Goal: Information Seeking & Learning: Learn about a topic

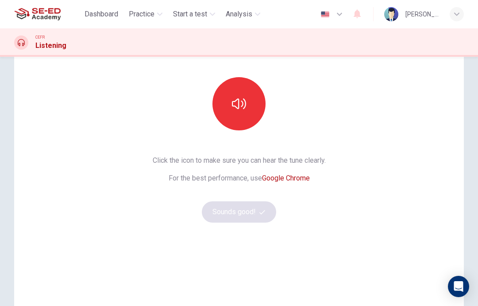
scroll to position [70, 0]
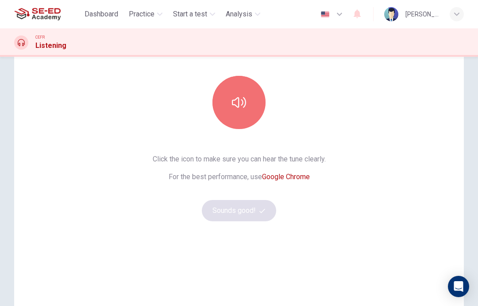
click at [244, 104] on icon "button" at bounding box center [239, 102] width 14 height 14
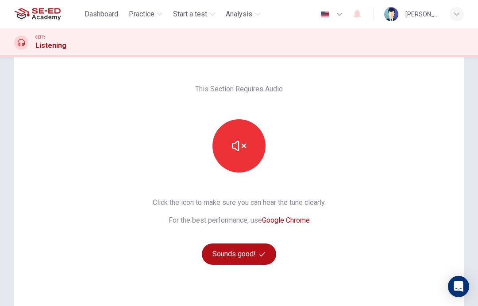
scroll to position [26, 0]
click at [260, 256] on icon "button" at bounding box center [263, 255] width 6 height 6
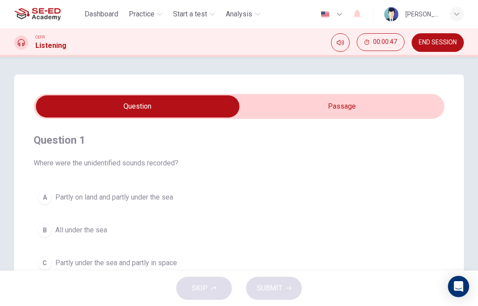
scroll to position [-1, 0]
click at [366, 109] on input "checkbox" at bounding box center [137, 106] width 617 height 22
checkbox input "true"
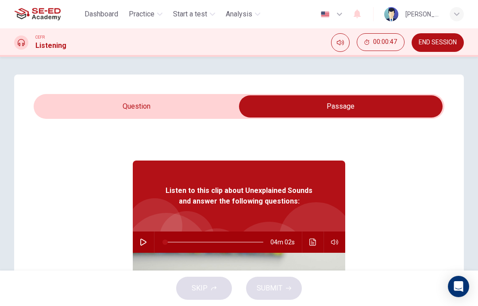
scroll to position [0, 0]
click at [143, 237] on button "button" at bounding box center [143, 241] width 14 height 21
type input "0"
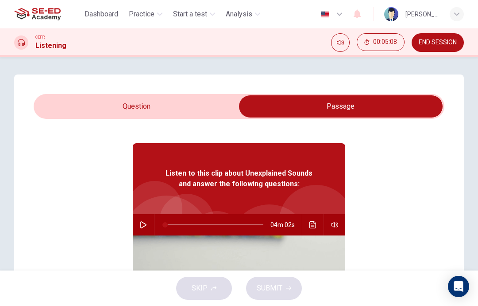
scroll to position [18, 0]
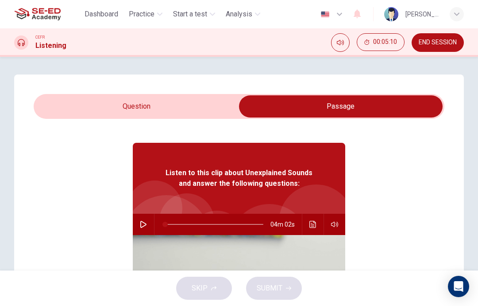
click at [171, 113] on input "checkbox" at bounding box center [341, 106] width 617 height 22
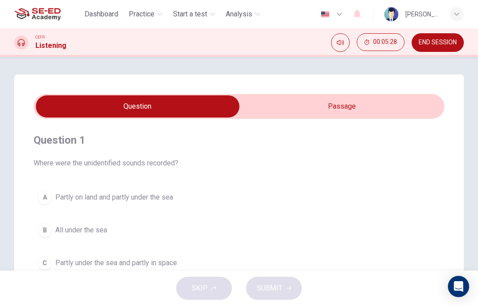
scroll to position [0, 0]
click at [348, 109] on input "checkbox" at bounding box center [137, 106] width 617 height 22
checkbox input "true"
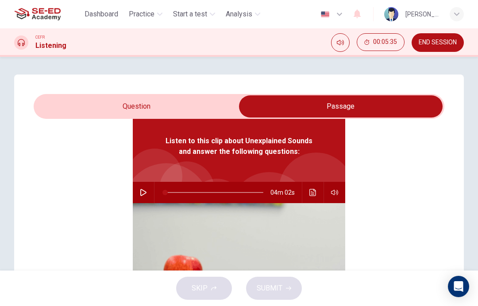
scroll to position [50, 0]
click at [147, 192] on icon "button" at bounding box center [143, 192] width 7 height 7
type input "0"
click at [199, 106] on input "checkbox" at bounding box center [341, 106] width 617 height 22
checkbox input "false"
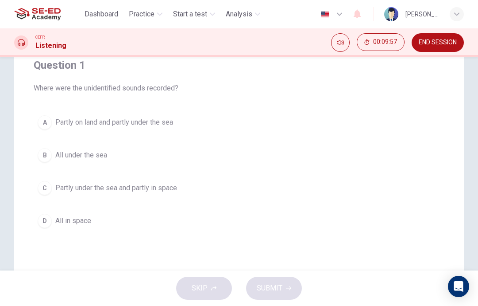
scroll to position [75, 0]
click at [54, 156] on button "B All under the sea" at bounding box center [239, 155] width 411 height 22
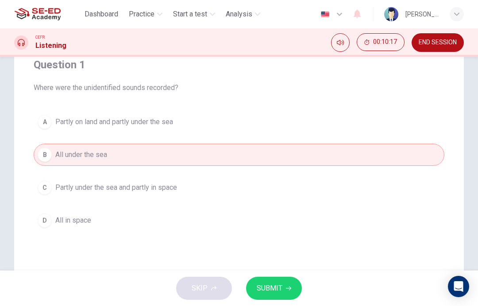
click at [280, 288] on span "SUBMIT" at bounding box center [270, 288] width 26 height 12
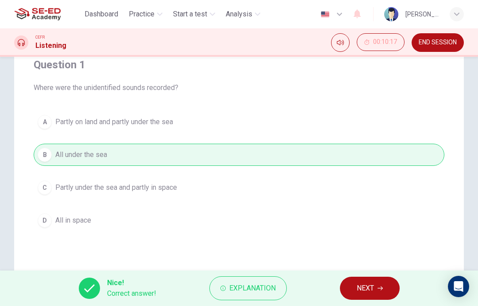
click at [265, 292] on span "Explanation" at bounding box center [252, 288] width 47 height 12
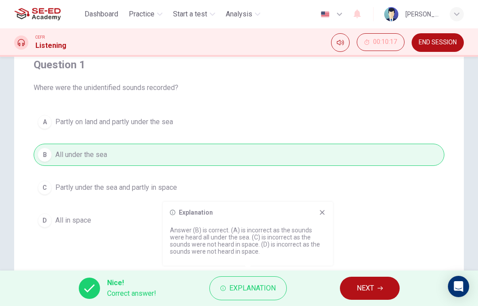
click at [368, 287] on span "NEXT" at bounding box center [365, 288] width 17 height 12
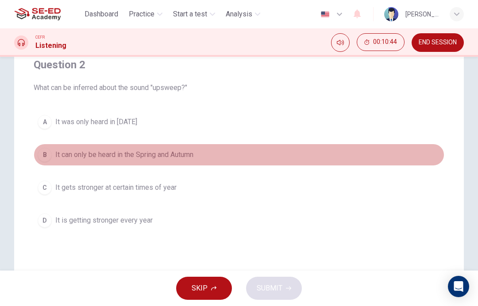
click at [45, 153] on div "B" at bounding box center [45, 155] width 14 height 14
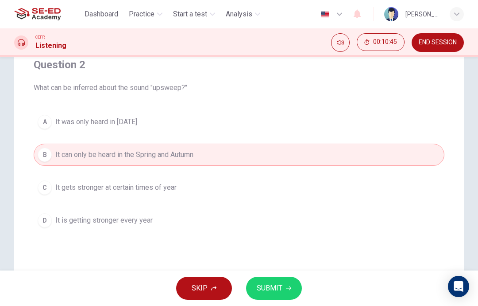
click at [269, 285] on span "SUBMIT" at bounding box center [270, 288] width 26 height 12
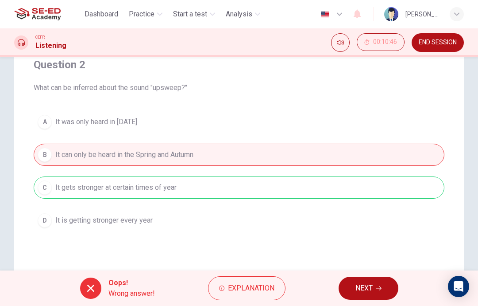
click at [250, 297] on button "Explanation" at bounding box center [247, 288] width 78 height 24
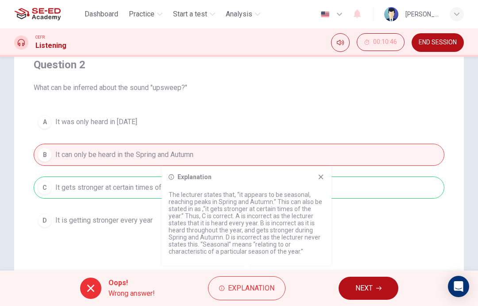
click at [319, 178] on icon at bounding box center [321, 176] width 7 height 7
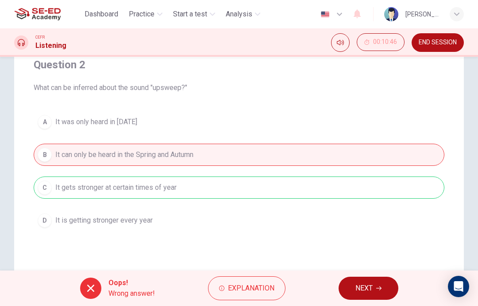
click at [366, 282] on span "NEXT" at bounding box center [364, 288] width 17 height 12
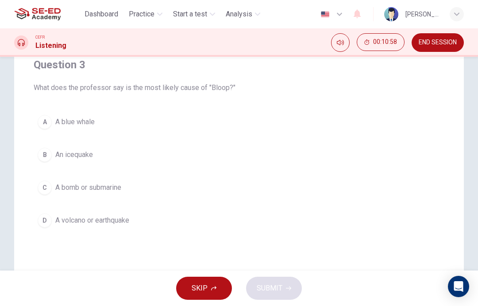
click at [306, 132] on button "A A blue whale" at bounding box center [239, 122] width 411 height 22
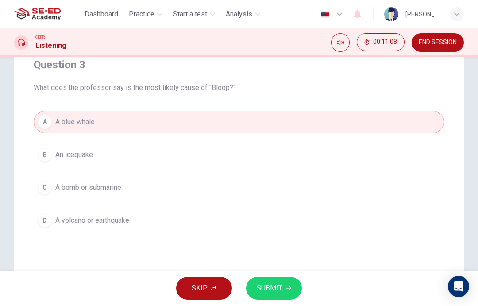
click at [282, 298] on button "SUBMIT" at bounding box center [274, 287] width 56 height 23
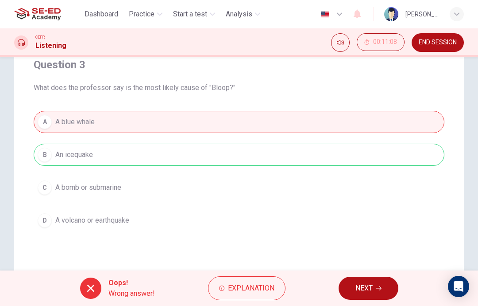
click at [265, 289] on span "Explanation" at bounding box center [251, 288] width 47 height 12
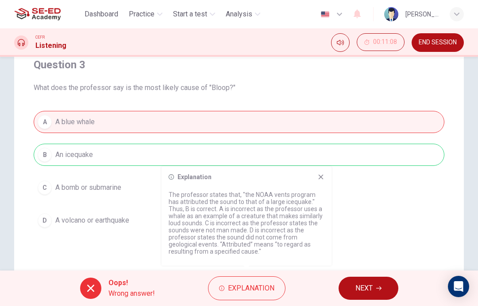
click at [363, 289] on span "NEXT" at bounding box center [364, 288] width 17 height 12
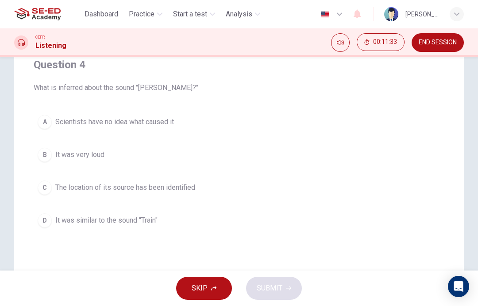
click at [233, 229] on button "D It was similar to the sound "Train"" at bounding box center [239, 220] width 411 height 22
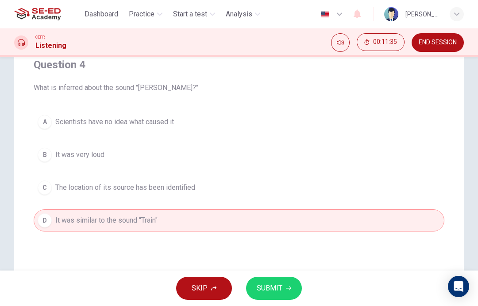
click at [267, 298] on button "SUBMIT" at bounding box center [274, 287] width 56 height 23
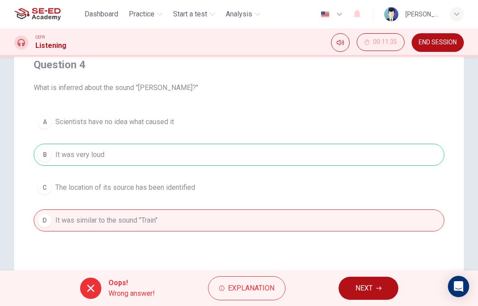
click at [241, 287] on span "Explanation" at bounding box center [251, 288] width 47 height 12
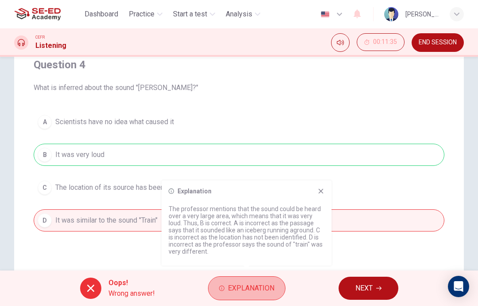
click at [259, 291] on span "Explanation" at bounding box center [251, 288] width 47 height 12
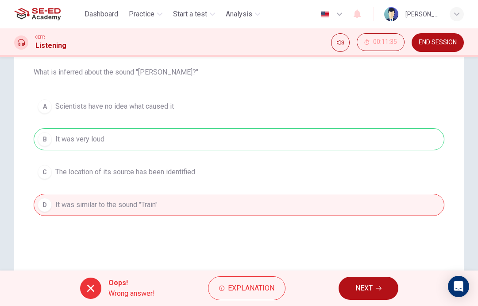
scroll to position [93, 0]
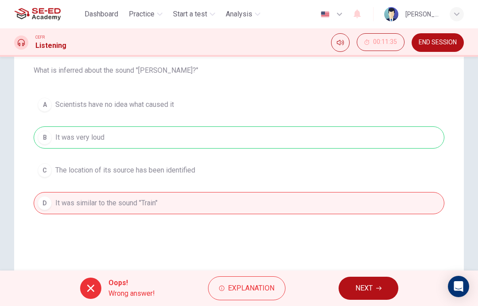
click at [365, 288] on span "NEXT" at bounding box center [364, 288] width 17 height 12
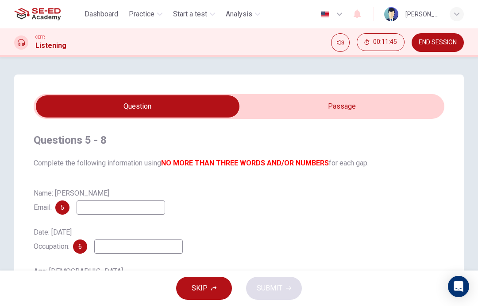
scroll to position [0, 0]
click at [368, 107] on input "checkbox" at bounding box center [137, 106] width 617 height 22
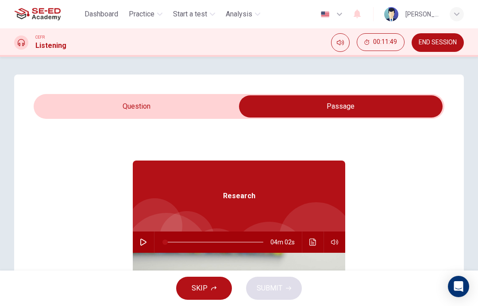
click at [193, 116] on input "checkbox" at bounding box center [341, 106] width 617 height 22
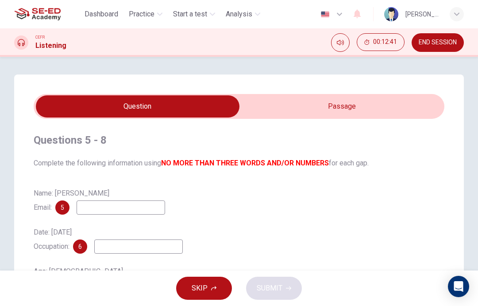
click at [373, 106] on input "checkbox" at bounding box center [137, 106] width 617 height 22
checkbox input "true"
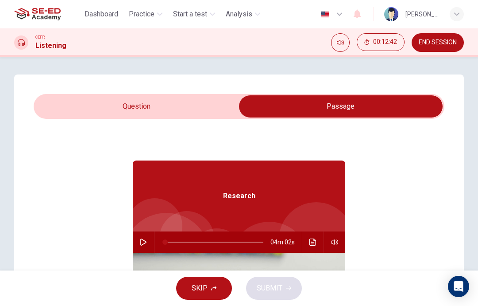
click at [147, 242] on icon "button" at bounding box center [143, 241] width 7 height 7
type input "0"
click at [176, 114] on input "checkbox" at bounding box center [341, 106] width 617 height 22
checkbox input "false"
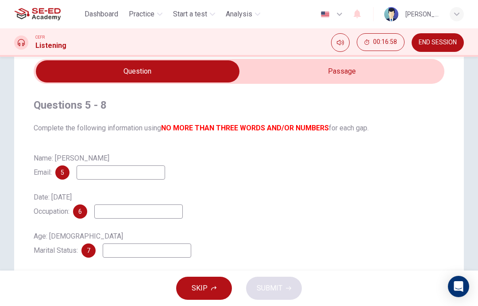
scroll to position [35, 0]
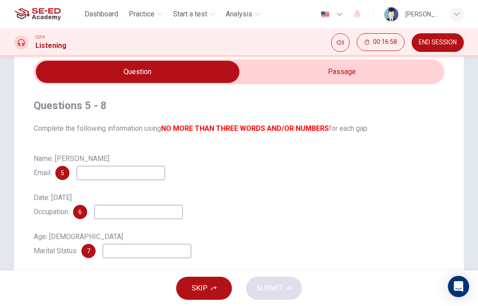
click at [152, 173] on input at bounding box center [121, 173] width 89 height 14
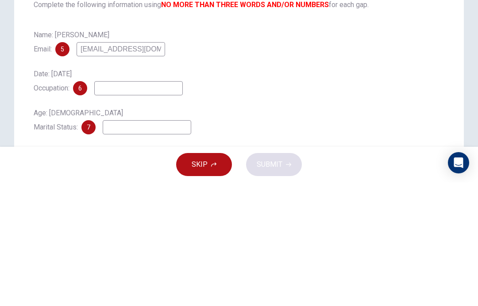
type input "[EMAIL_ADDRESS][DOMAIN_NAME]"
click at [158, 205] on input at bounding box center [138, 212] width 89 height 14
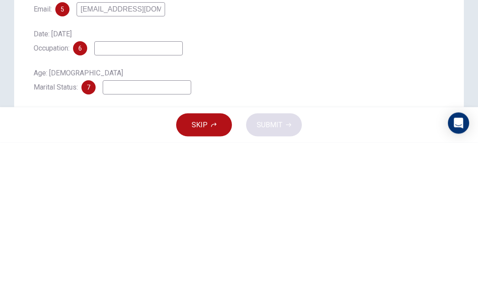
click at [164, 244] on input at bounding box center [147, 251] width 89 height 14
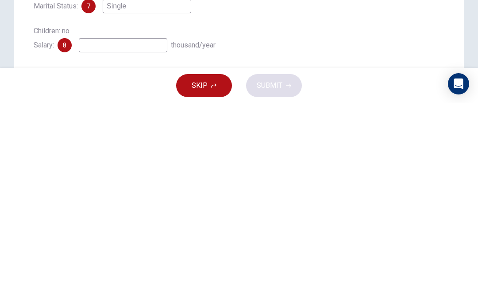
scroll to position [76, 0]
type input "Single"
click at [132, 241] on input at bounding box center [123, 248] width 89 height 14
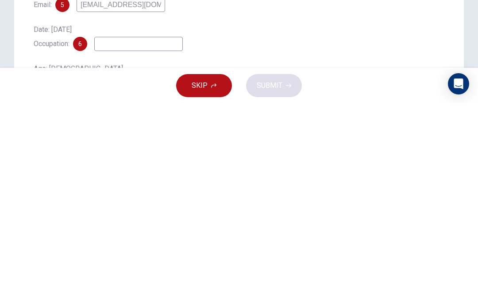
scroll to position [0, 0]
type input "24-36"
click at [413, 225] on div "Date: [DATE] Occupation: 6" at bounding box center [239, 239] width 411 height 28
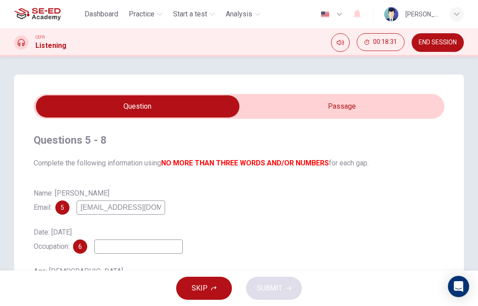
click at [371, 106] on input "checkbox" at bounding box center [137, 106] width 617 height 22
checkbox input "true"
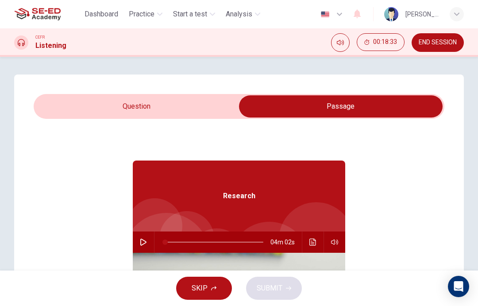
click at [140, 240] on button "button" at bounding box center [143, 241] width 14 height 21
type input "0"
click at [190, 109] on input "checkbox" at bounding box center [341, 106] width 617 height 22
checkbox input "false"
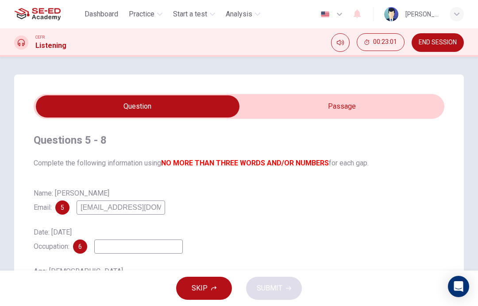
click at [139, 250] on input at bounding box center [138, 246] width 89 height 14
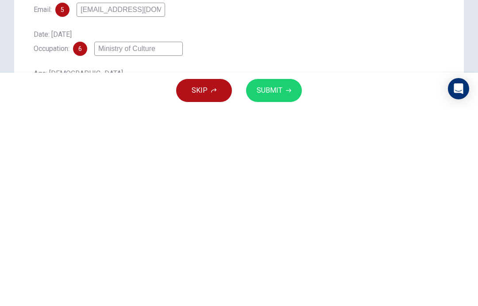
type input "Ministry of Culture"
click at [294, 276] on button "SUBMIT" at bounding box center [274, 287] width 56 height 23
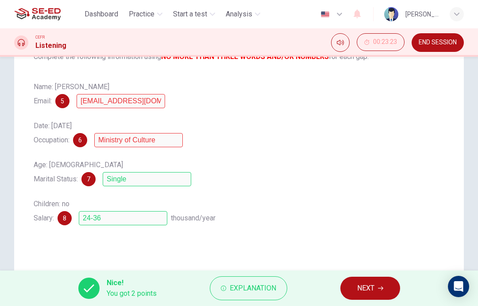
scroll to position [108, 0]
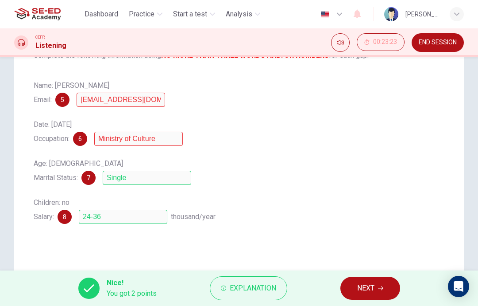
click at [246, 286] on span "Explanation" at bounding box center [253, 288] width 47 height 12
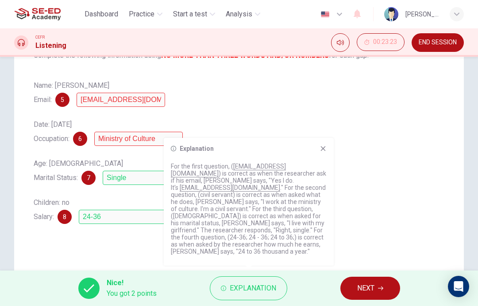
click at [368, 286] on span "NEXT" at bounding box center [365, 288] width 17 height 12
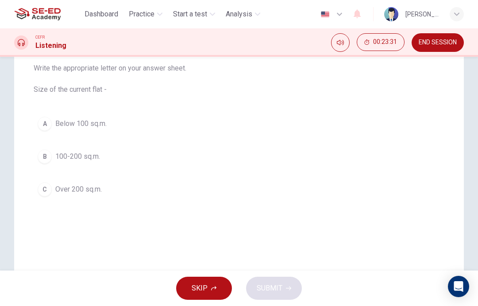
scroll to position [94, 0]
click at [45, 126] on div "A" at bounding box center [45, 124] width 14 height 14
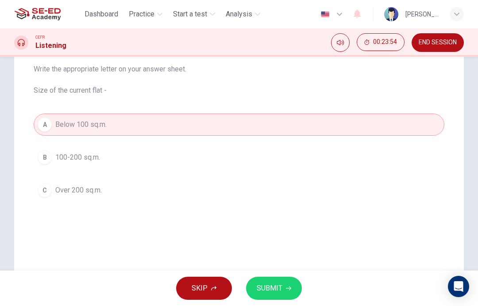
click at [274, 287] on span "SUBMIT" at bounding box center [270, 288] width 26 height 12
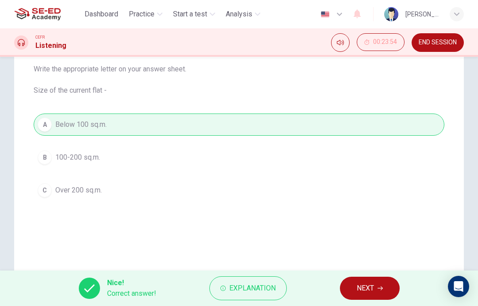
click at [261, 291] on span "Explanation" at bounding box center [252, 288] width 47 height 12
click at [353, 291] on button "NEXT" at bounding box center [370, 287] width 60 height 23
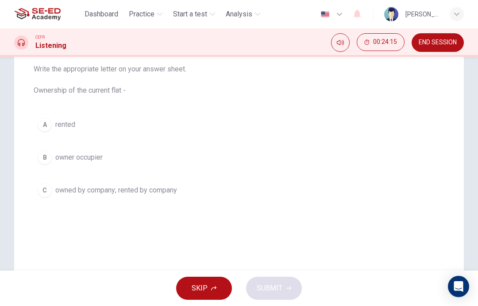
click at [46, 120] on div "A" at bounding box center [45, 124] width 14 height 14
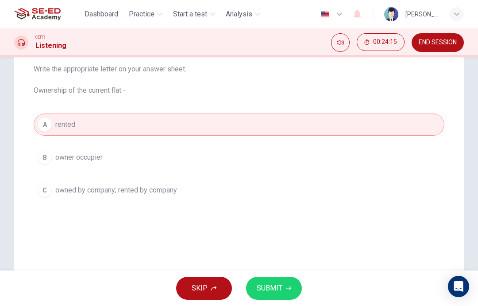
click at [277, 285] on span "SUBMIT" at bounding box center [270, 288] width 26 height 12
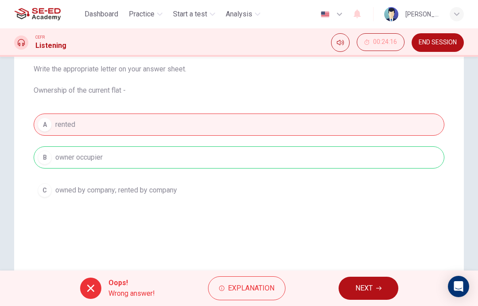
click at [251, 284] on span "Explanation" at bounding box center [251, 288] width 47 height 12
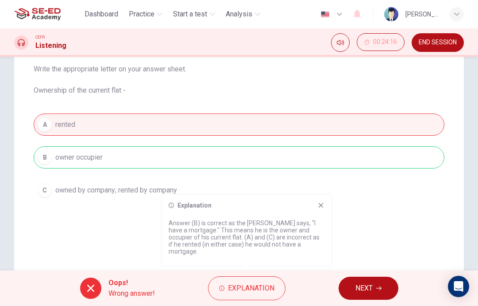
click at [364, 285] on span "NEXT" at bounding box center [364, 288] width 17 height 12
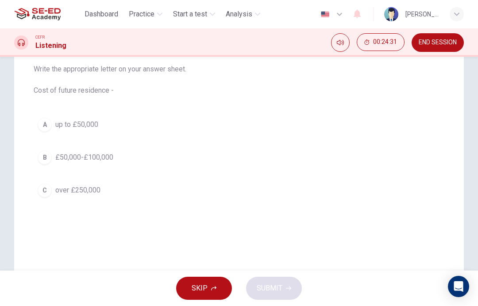
click at [47, 159] on div "B" at bounding box center [45, 157] width 14 height 14
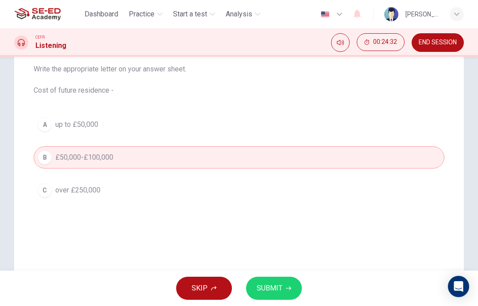
click at [278, 288] on span "SUBMIT" at bounding box center [270, 288] width 26 height 12
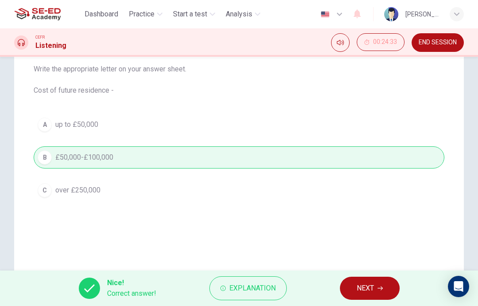
click at [259, 297] on button "Explanation" at bounding box center [249, 288] width 78 height 24
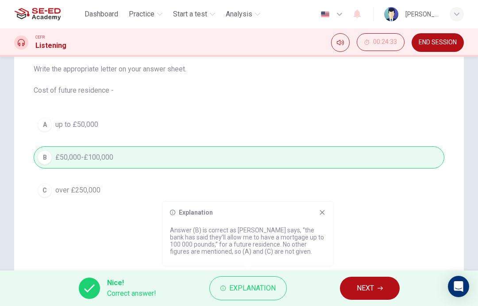
click at [373, 285] on span "NEXT" at bounding box center [365, 288] width 17 height 12
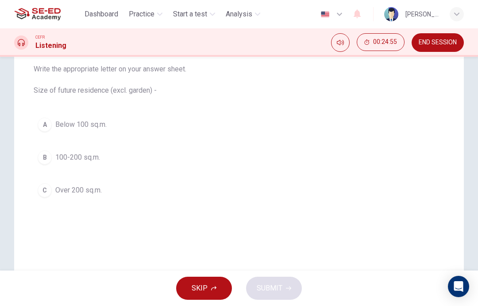
click at [46, 193] on div "C" at bounding box center [45, 190] width 14 height 14
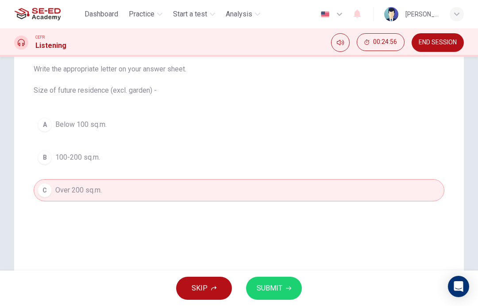
click at [274, 278] on button "SUBMIT" at bounding box center [274, 287] width 56 height 23
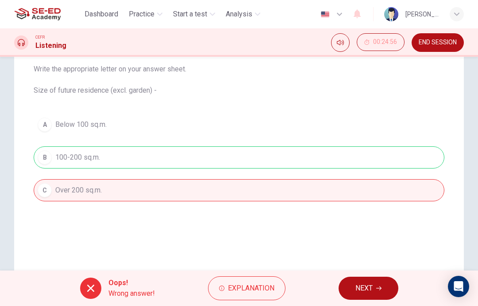
click at [259, 288] on span "Explanation" at bounding box center [251, 288] width 47 height 12
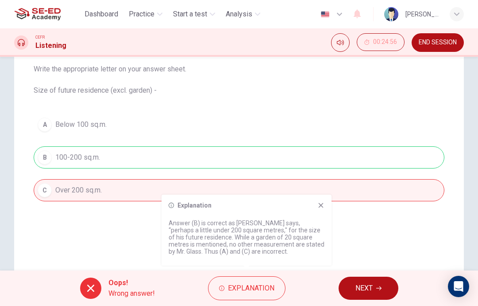
click at [369, 297] on button "NEXT" at bounding box center [369, 287] width 60 height 23
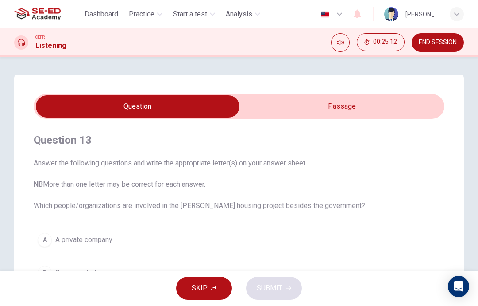
scroll to position [0, 0]
click at [393, 111] on input "checkbox" at bounding box center [137, 106] width 617 height 22
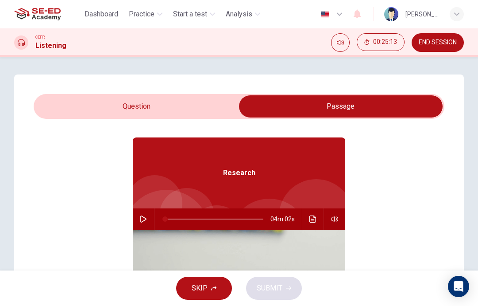
scroll to position [23, 0]
click at [197, 105] on input "checkbox" at bounding box center [341, 106] width 617 height 22
checkbox input "false"
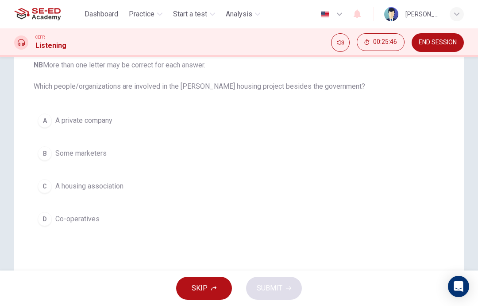
scroll to position [119, 0]
click at [280, 129] on button "A A private company" at bounding box center [239, 121] width 411 height 22
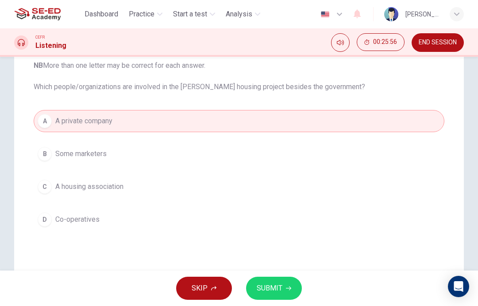
click at [280, 291] on span "SUBMIT" at bounding box center [270, 288] width 26 height 12
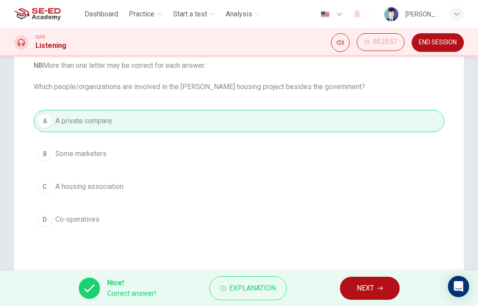
click at [264, 287] on span "Explanation" at bounding box center [252, 288] width 47 height 12
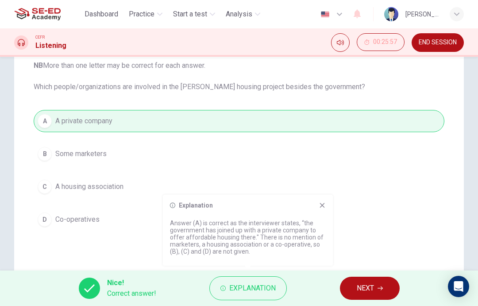
click at [368, 290] on span "NEXT" at bounding box center [365, 288] width 17 height 12
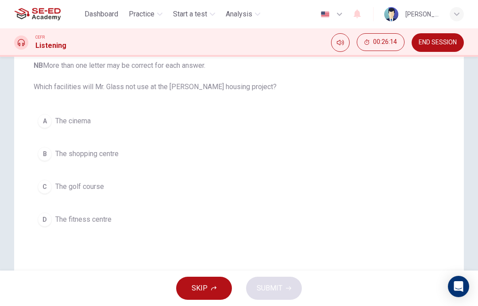
click at [54, 179] on button "C The golf course" at bounding box center [239, 186] width 411 height 22
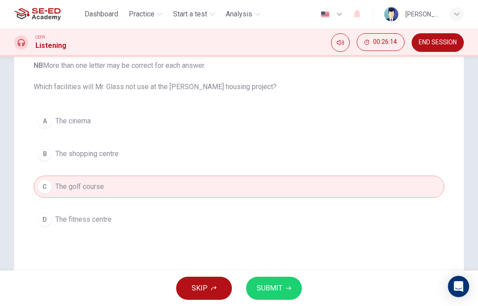
click at [273, 279] on button "SUBMIT" at bounding box center [274, 287] width 56 height 23
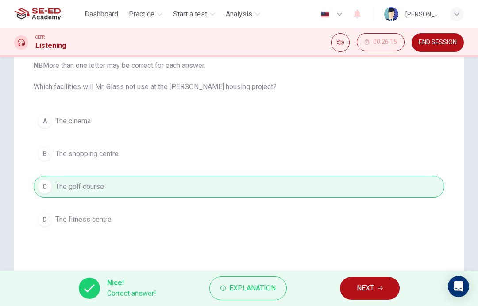
click at [263, 299] on button "Explanation" at bounding box center [249, 288] width 78 height 24
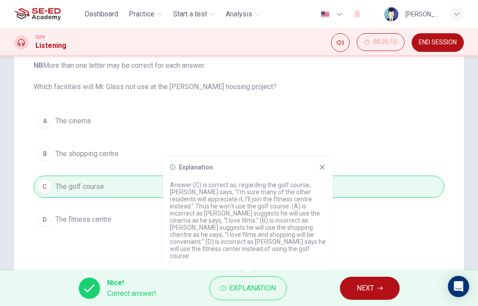
click at [369, 280] on button "NEXT" at bounding box center [370, 287] width 60 height 23
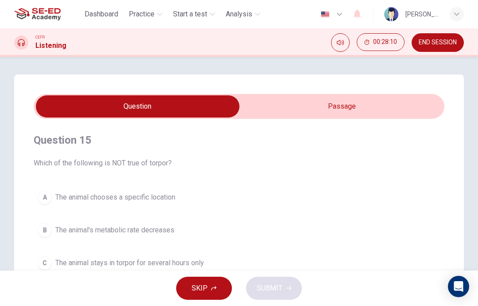
scroll to position [0, 0]
click at [346, 113] on input "checkbox" at bounding box center [137, 106] width 617 height 22
checkbox input "true"
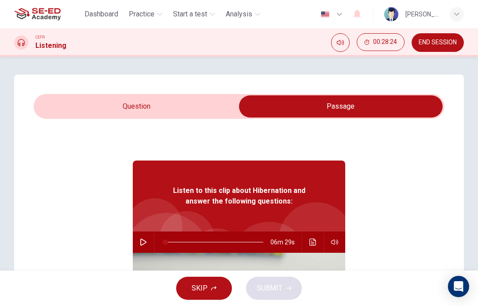
click at [146, 238] on button "button" at bounding box center [143, 241] width 14 height 21
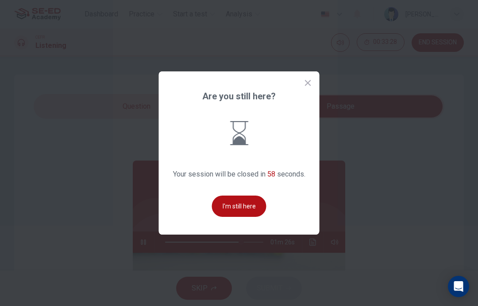
click at [237, 215] on button "I'm still here" at bounding box center [239, 205] width 54 height 21
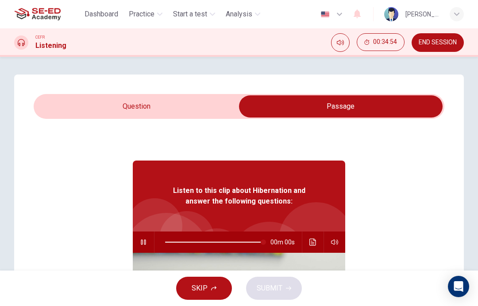
type input "0"
click at [313, 244] on icon "Click to see the audio transcription" at bounding box center [313, 241] width 7 height 7
